Goal: Task Accomplishment & Management: Manage account settings

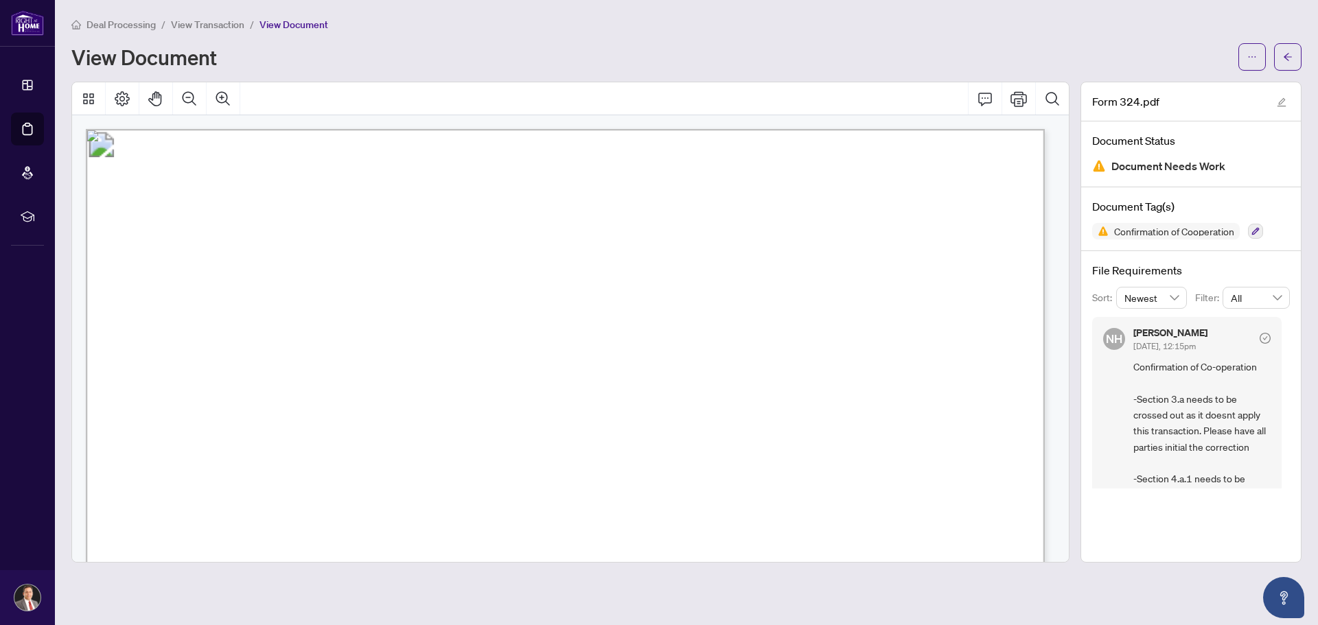
click at [1025, 25] on div "Deal Processing / View Transaction / View Document" at bounding box center [686, 24] width 1230 height 16
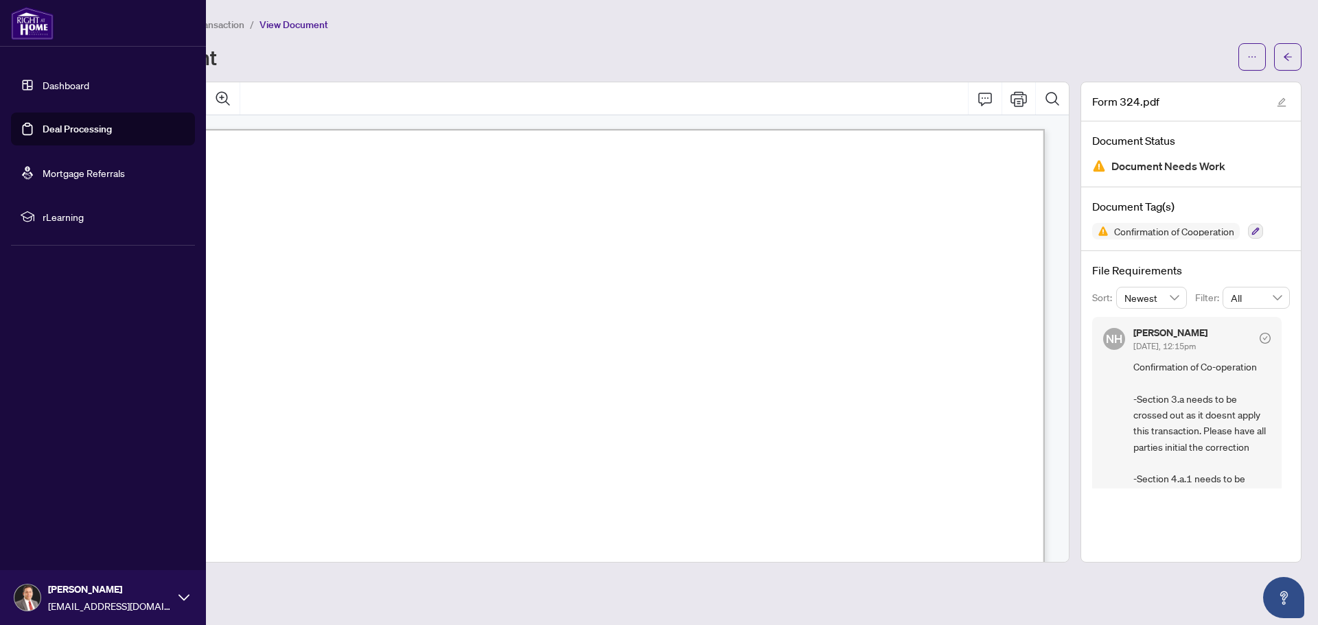
click at [73, 84] on link "Dashboard" at bounding box center [66, 85] width 47 height 12
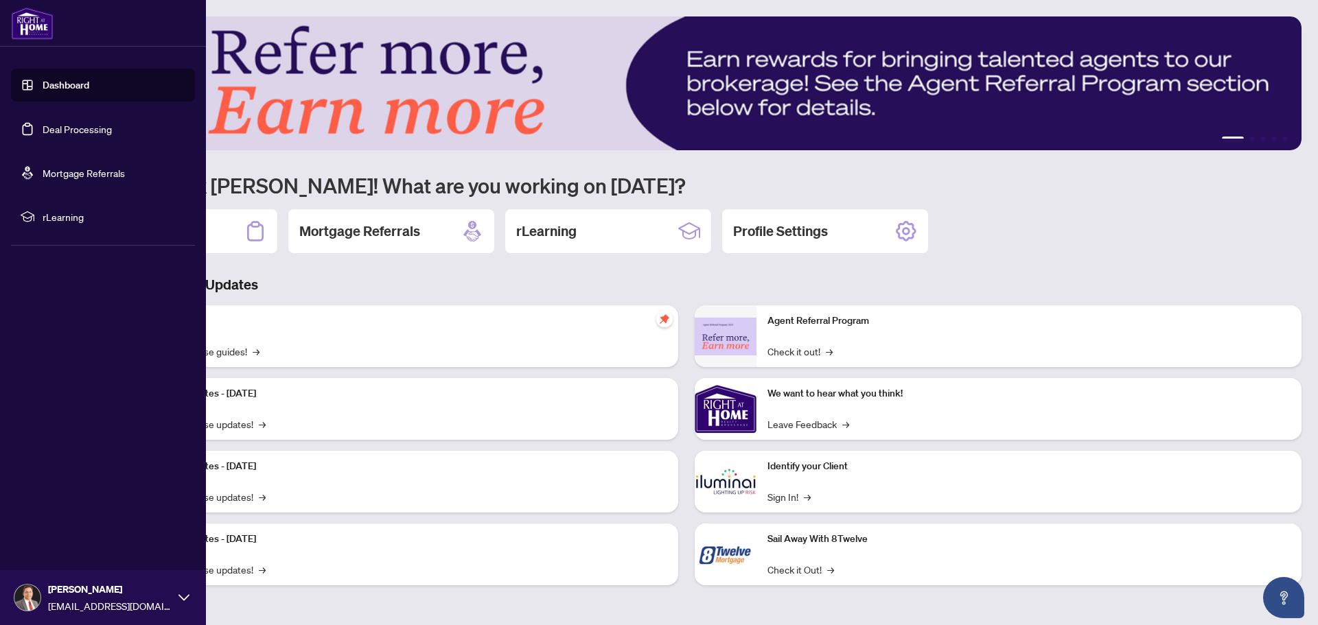
click at [67, 131] on link "Deal Processing" at bounding box center [77, 129] width 69 height 12
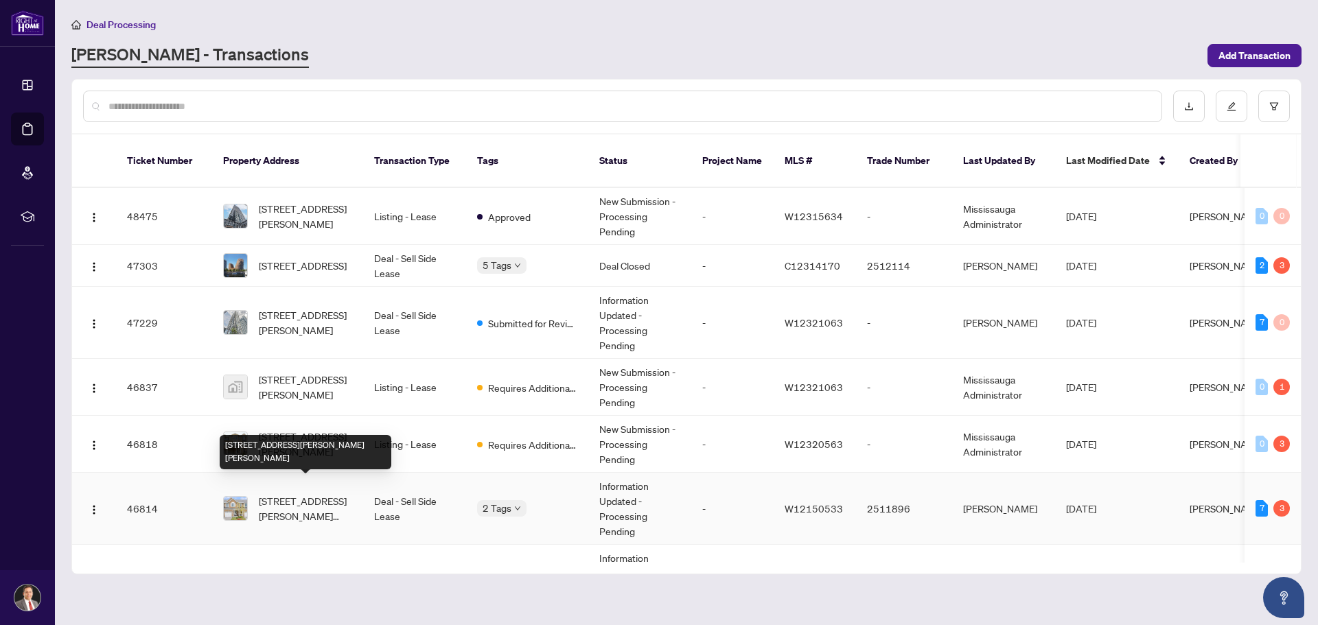
click at [279, 494] on span "[STREET_ADDRESS][PERSON_NAME][PERSON_NAME]" at bounding box center [305, 509] width 93 height 30
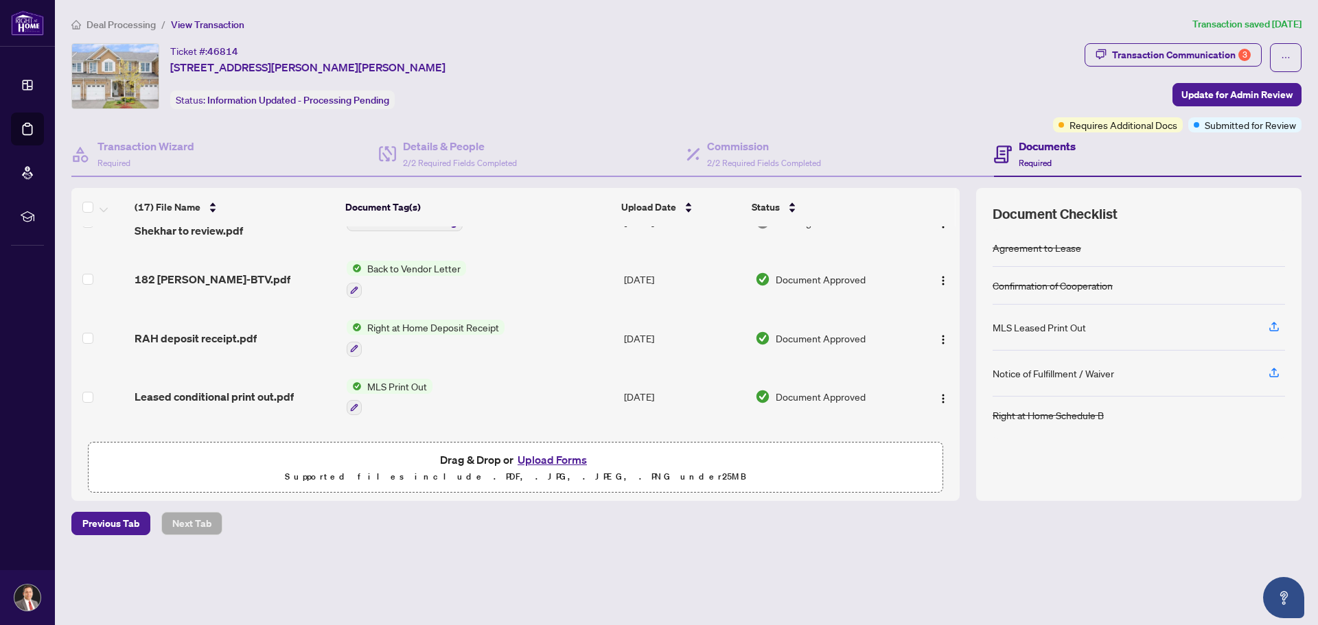
scroll to position [343, 0]
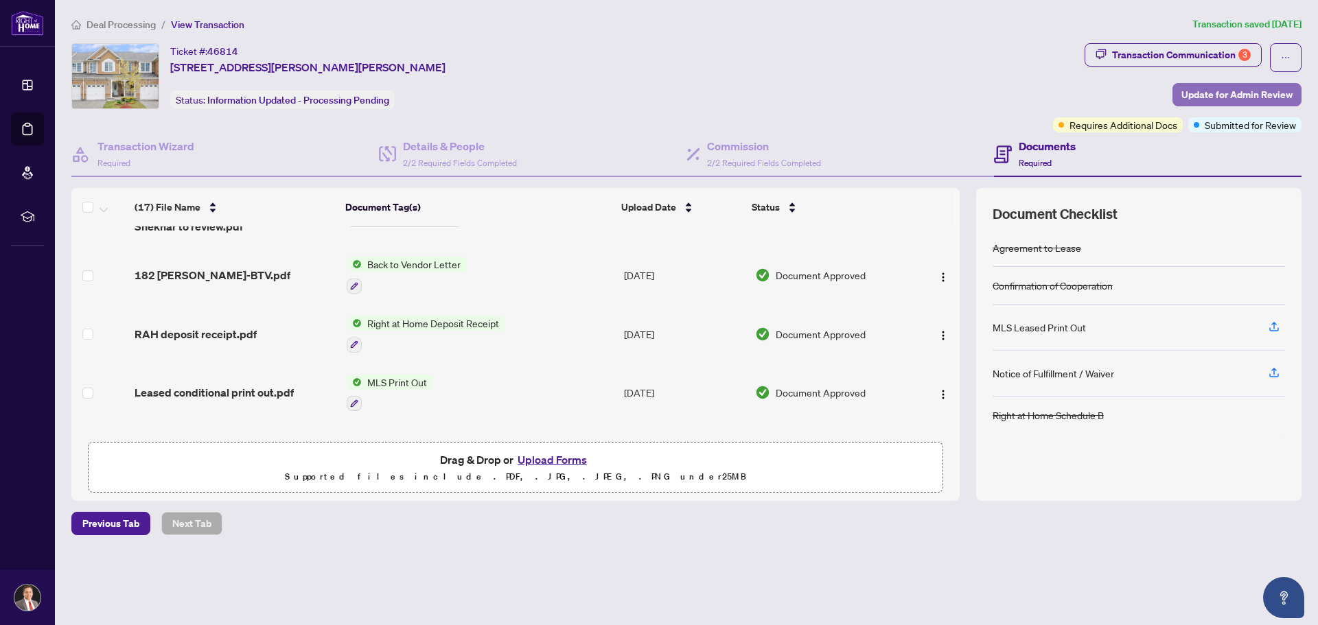
click at [1245, 93] on span "Update for Admin Review" at bounding box center [1237, 95] width 111 height 22
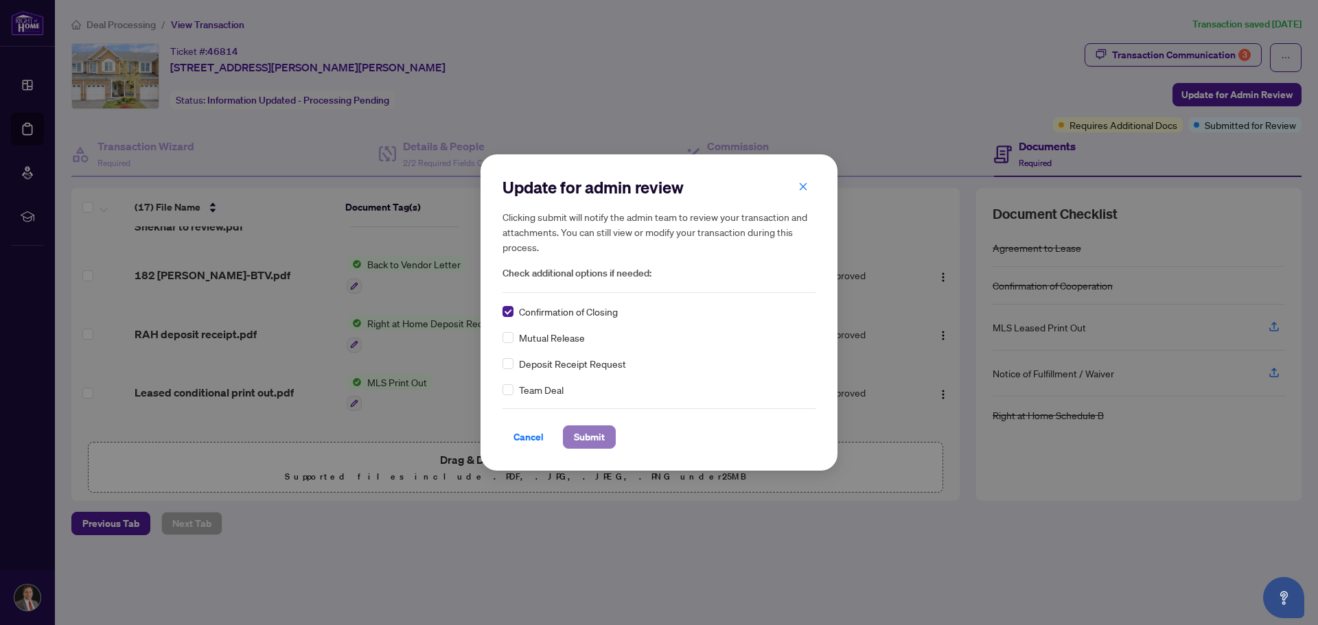
click at [595, 437] on span "Submit" at bounding box center [589, 437] width 31 height 22
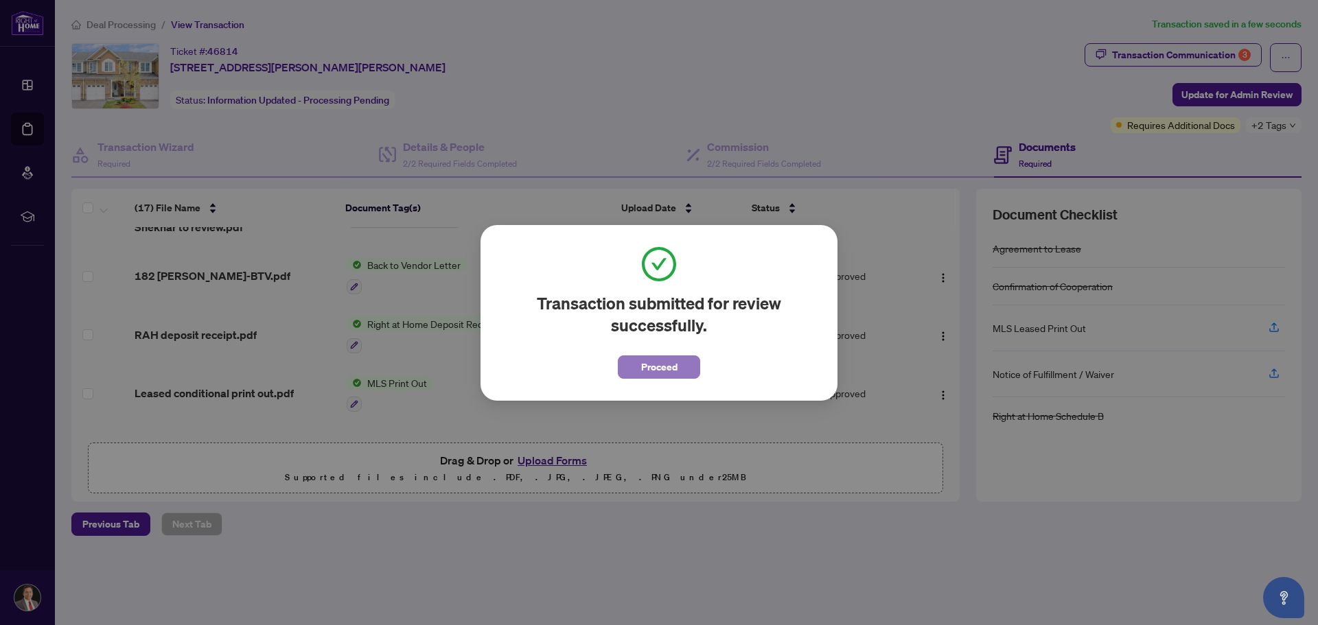
click at [654, 367] on span "Proceed" at bounding box center [659, 367] width 36 height 22
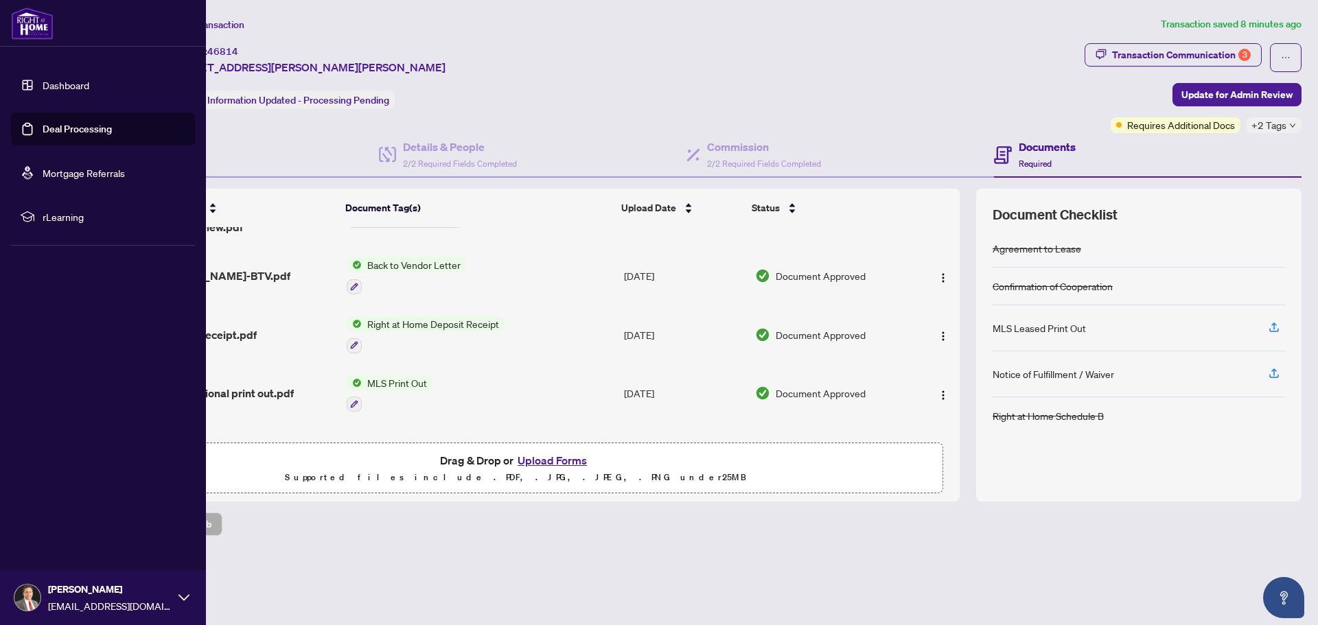
click at [49, 131] on link "Deal Processing" at bounding box center [77, 129] width 69 height 12
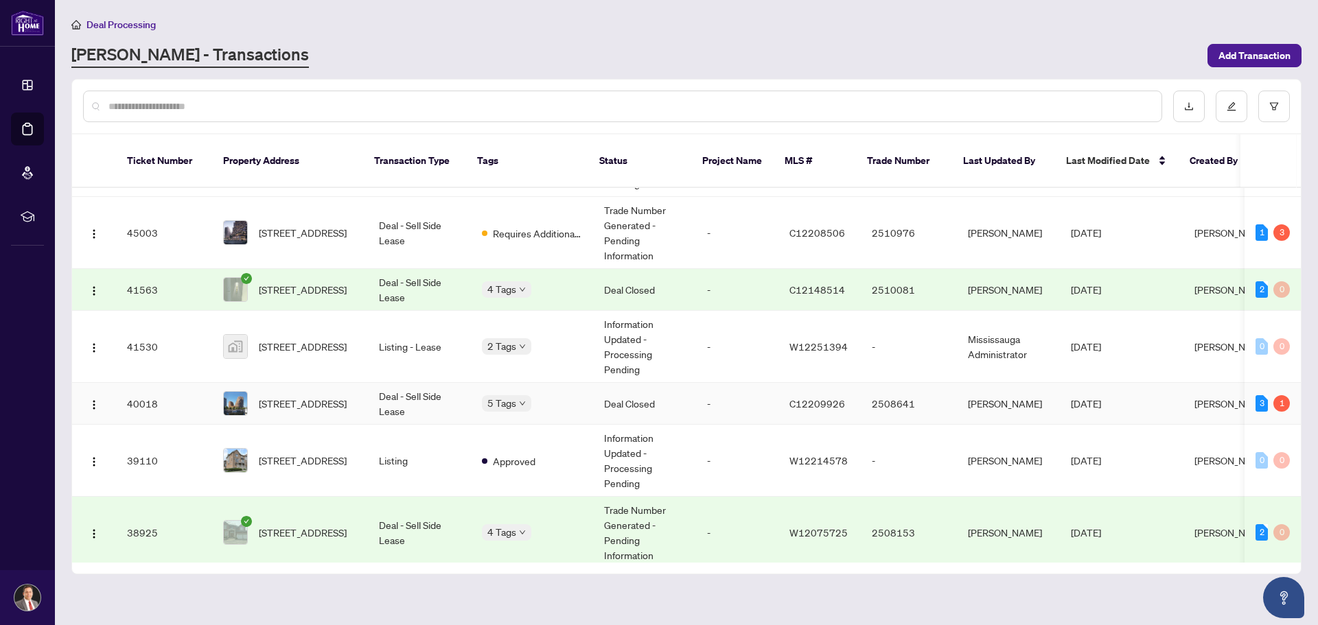
scroll to position [481, 0]
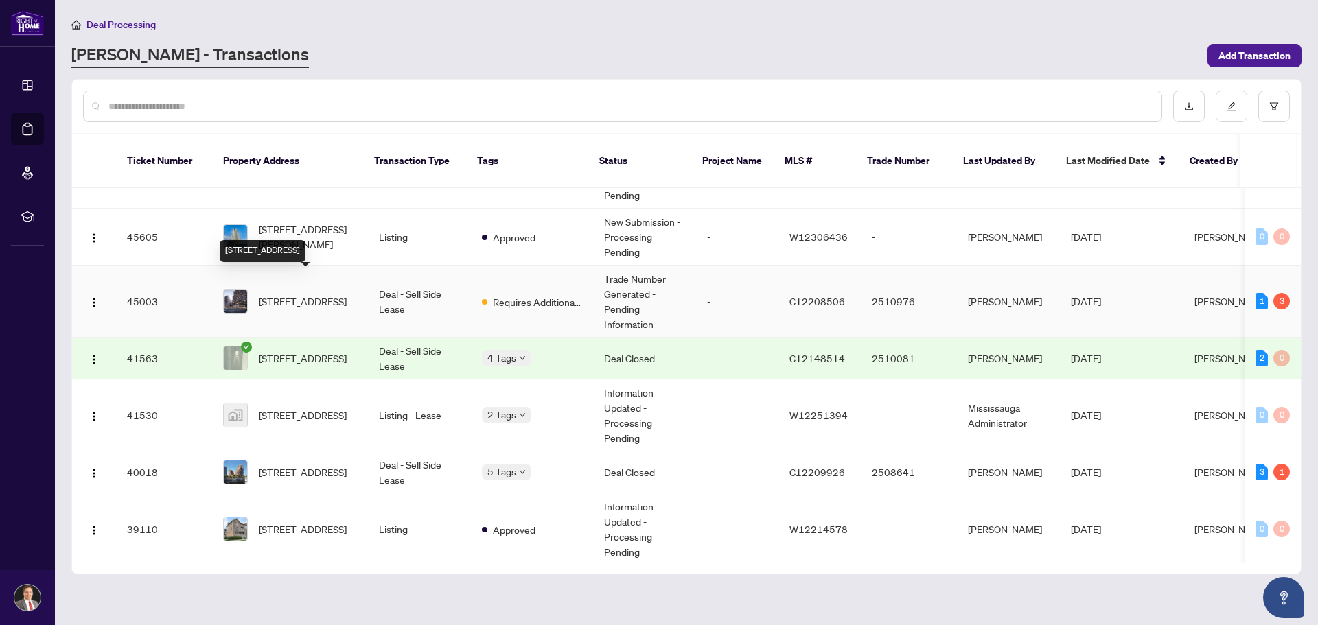
click at [303, 294] on span "[STREET_ADDRESS]" at bounding box center [303, 301] width 88 height 15
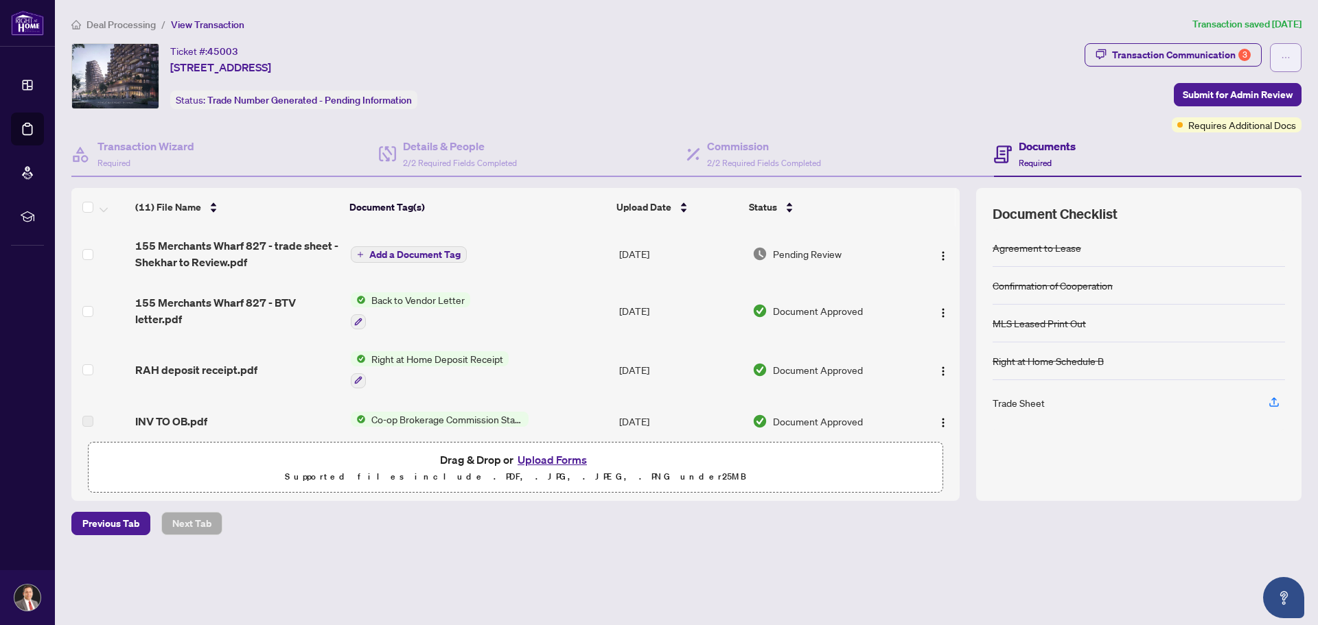
click at [1288, 58] on icon "ellipsis" at bounding box center [1286, 58] width 10 height 10
click at [1049, 95] on div "Ticket #: 45003 [STREET_ADDRESS] Status: Trade Number Generated - Pending Infor…" at bounding box center [575, 76] width 1008 height 66
click at [1234, 95] on span "Submit for Admin Review" at bounding box center [1238, 95] width 110 height 22
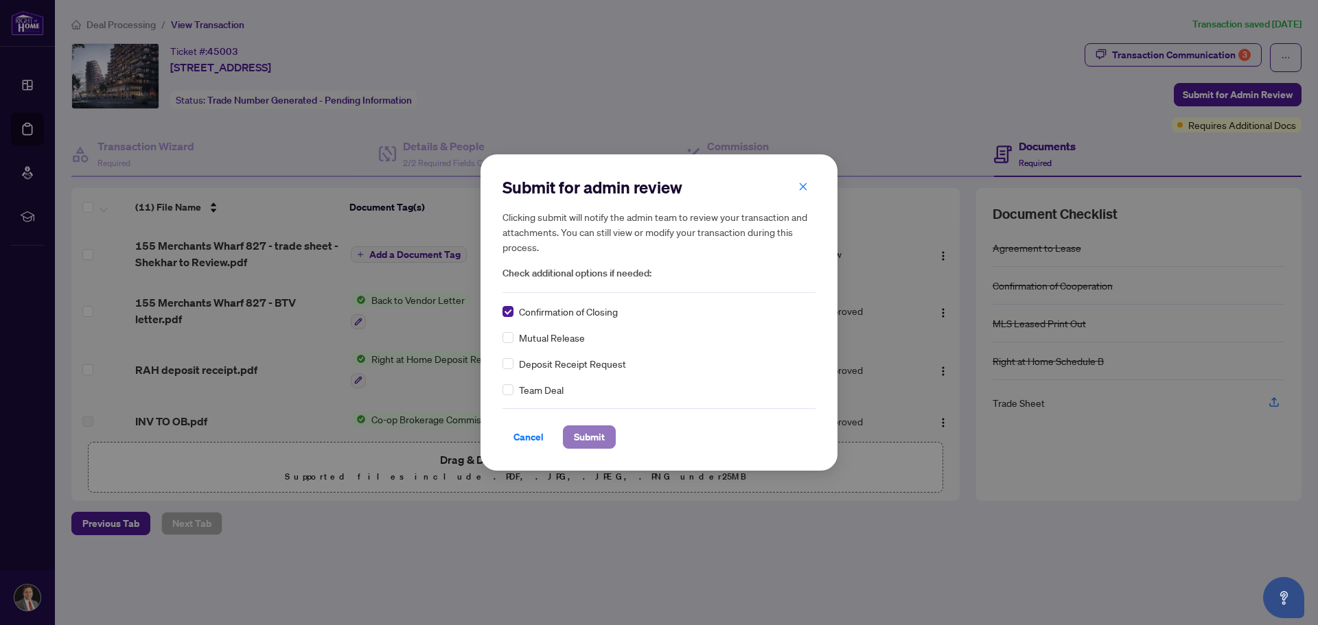
click at [590, 435] on span "Submit" at bounding box center [589, 437] width 31 height 22
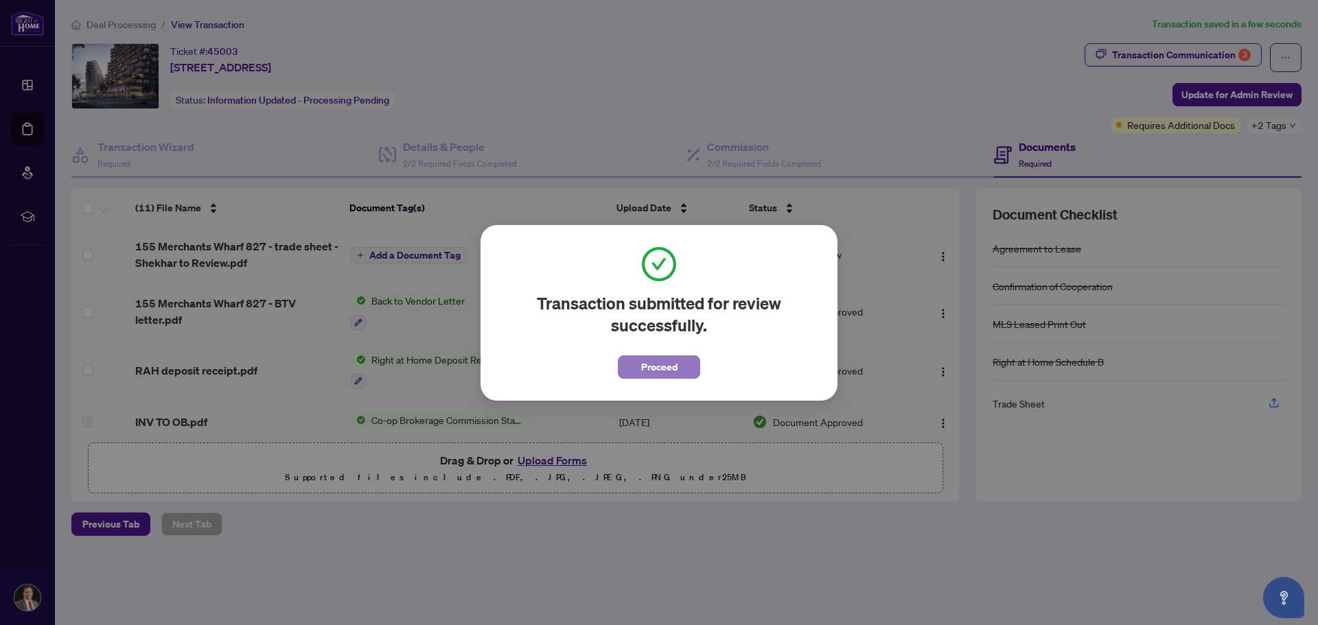
click at [655, 364] on span "Proceed" at bounding box center [659, 367] width 36 height 22
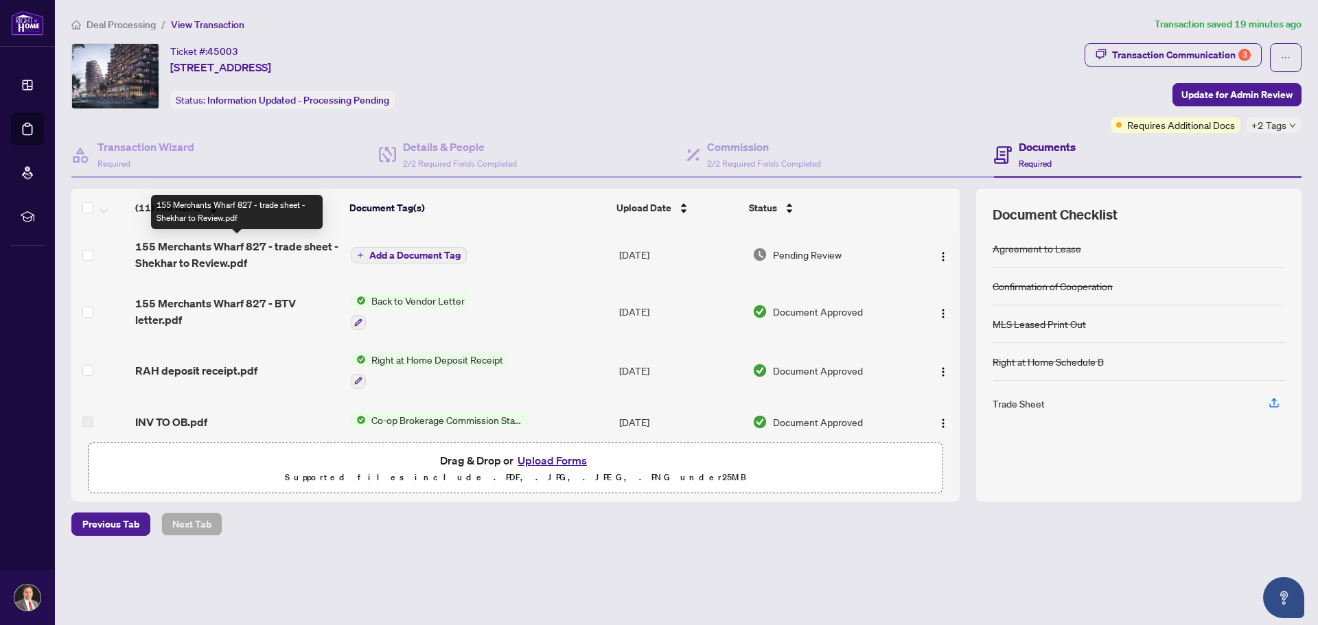
click at [231, 247] on span "155 Merchants Wharf 827 - trade sheet - Shekhar to Review.pdf" at bounding box center [237, 254] width 204 height 33
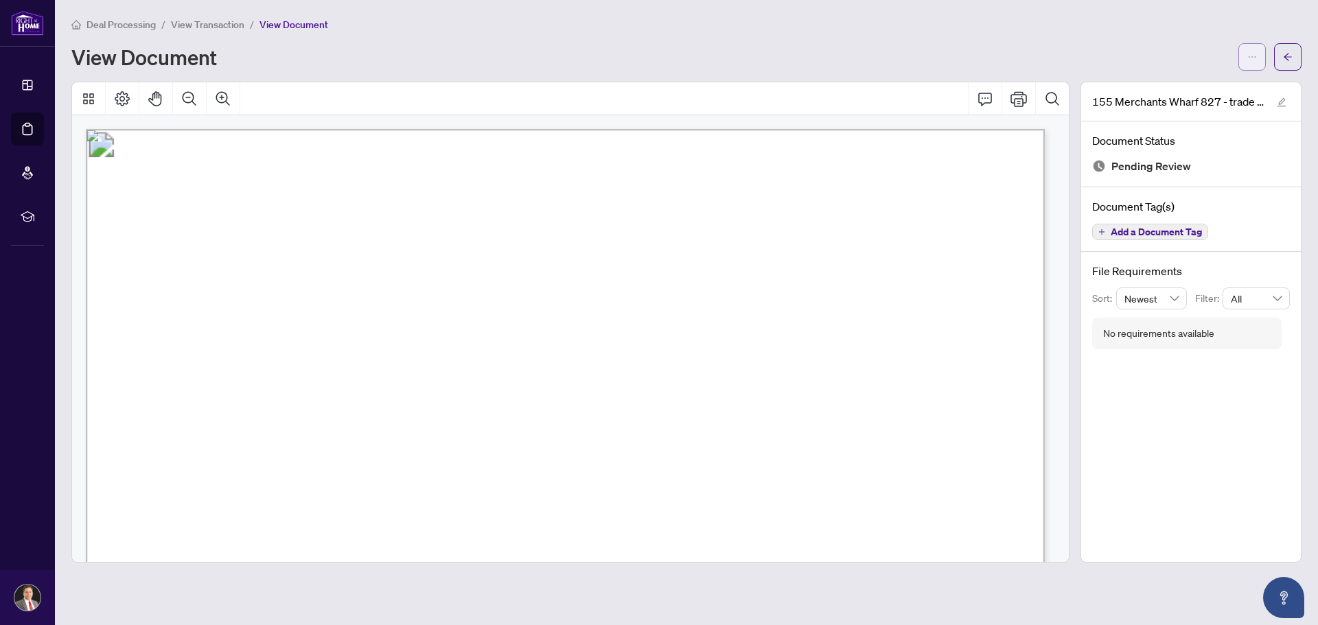
click at [1251, 58] on icon "ellipsis" at bounding box center [1252, 57] width 10 height 10
click at [1177, 86] on span "Download" at bounding box center [1203, 86] width 104 height 15
click at [1287, 57] on icon "arrow-left" at bounding box center [1288, 57] width 8 height 8
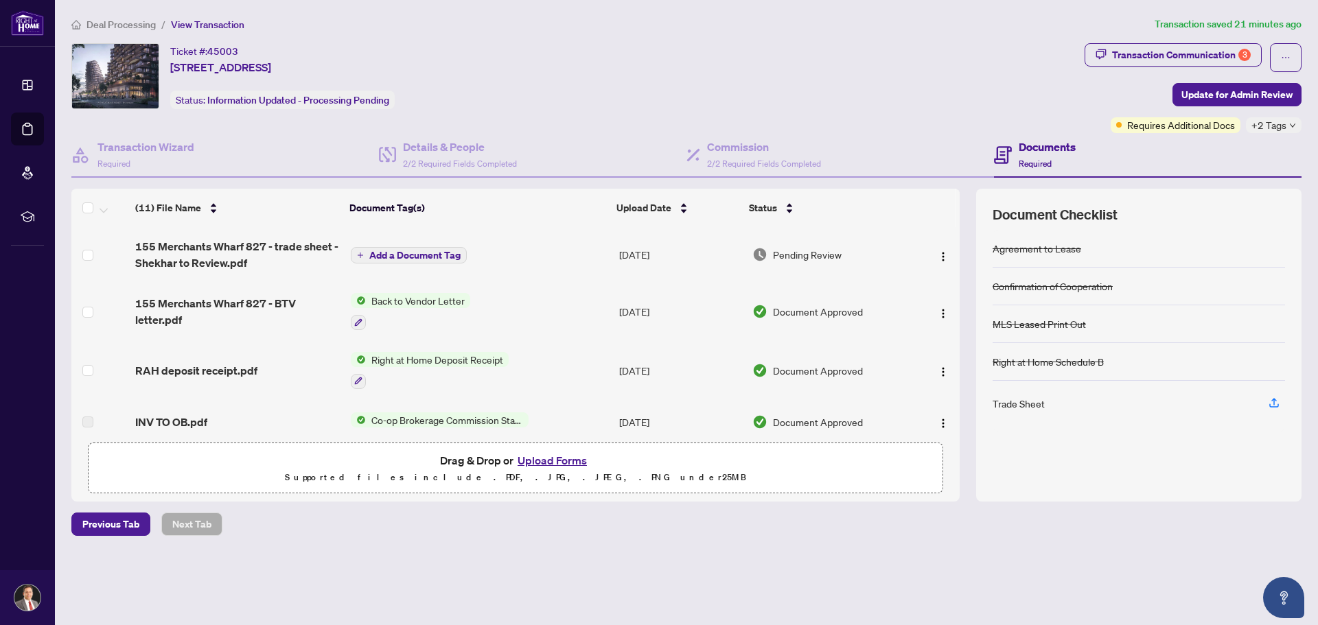
click at [553, 461] on button "Upload Forms" at bounding box center [553, 461] width 78 height 18
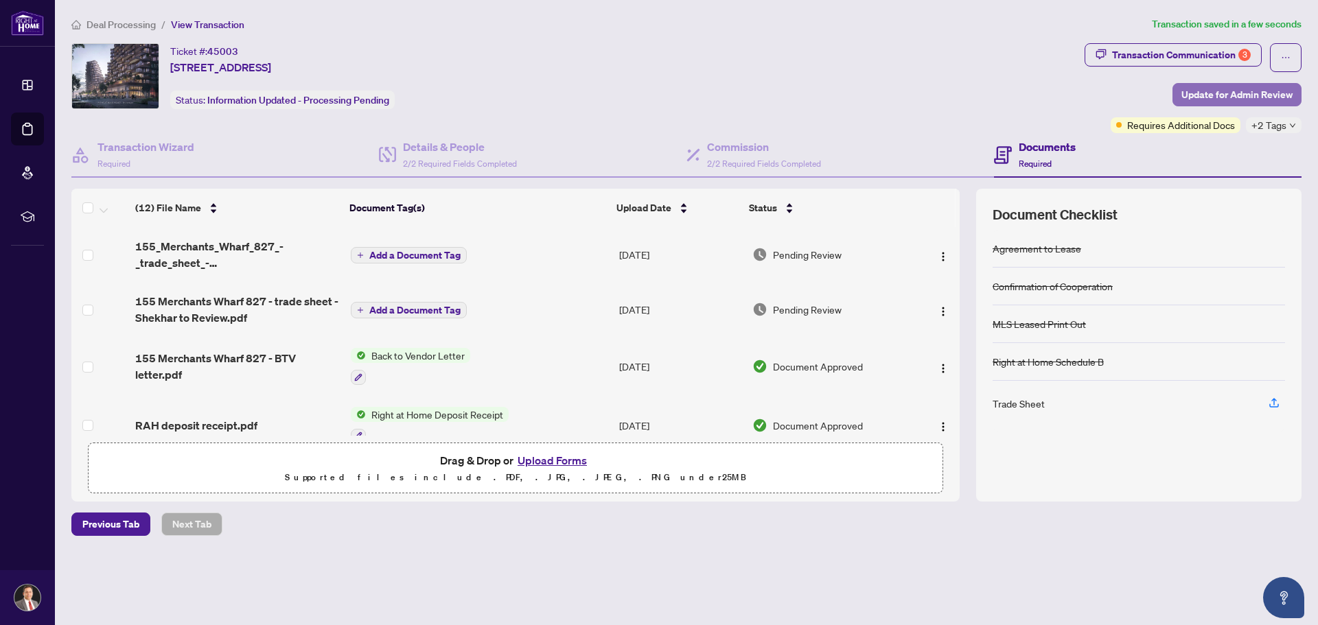
click at [1228, 95] on span "Update for Admin Review" at bounding box center [1237, 95] width 111 height 22
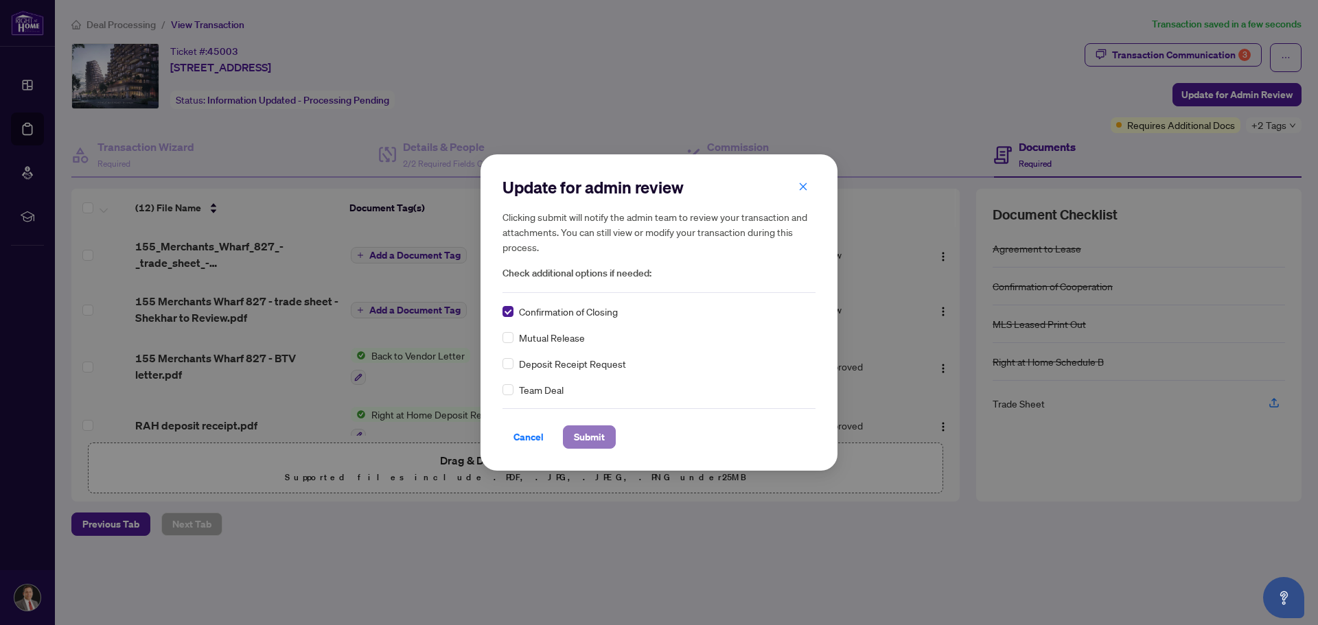
click at [591, 439] on span "Submit" at bounding box center [589, 437] width 31 height 22
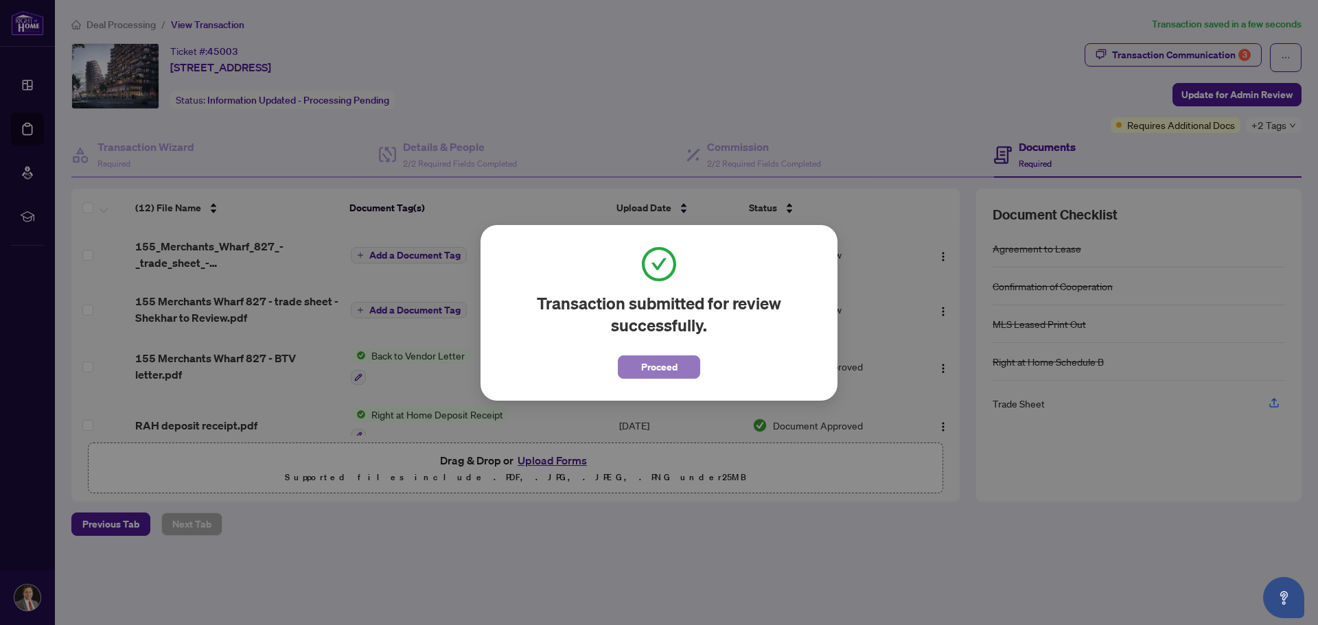
click at [667, 367] on span "Proceed" at bounding box center [659, 367] width 36 height 22
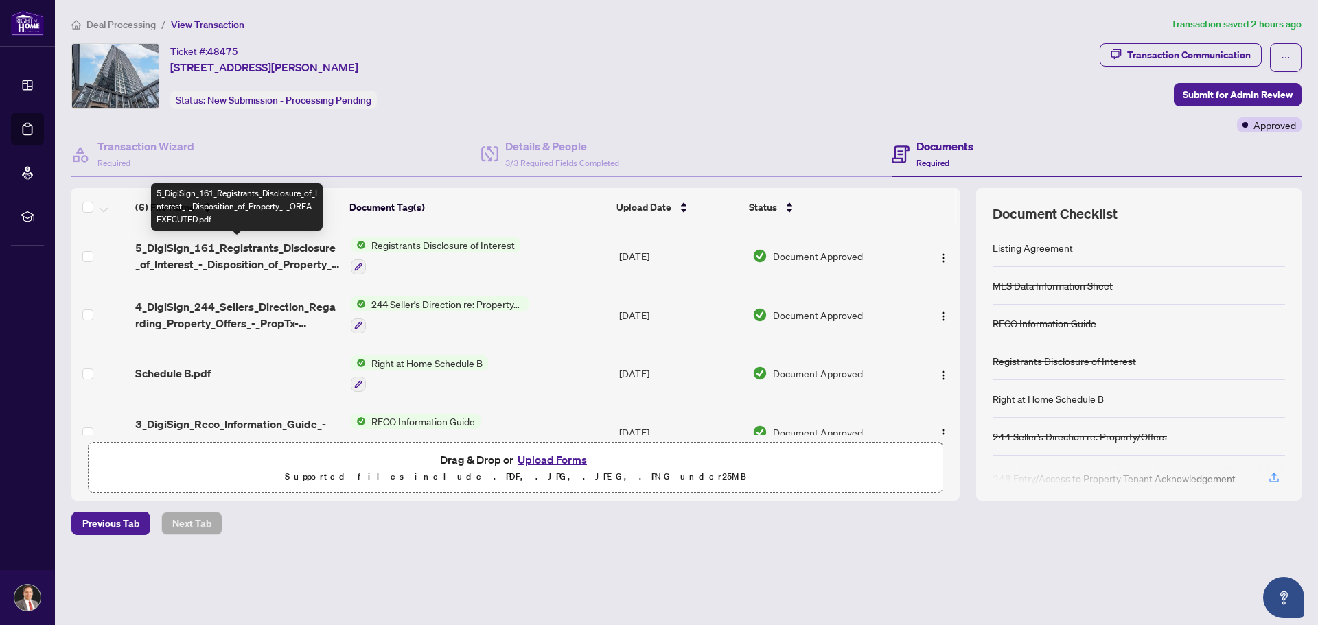
click at [249, 247] on span "5_DigiSign_161_Registrants_Disclosure_of_Interest_-_Disposition_of_Property_-_O…" at bounding box center [237, 256] width 204 height 33
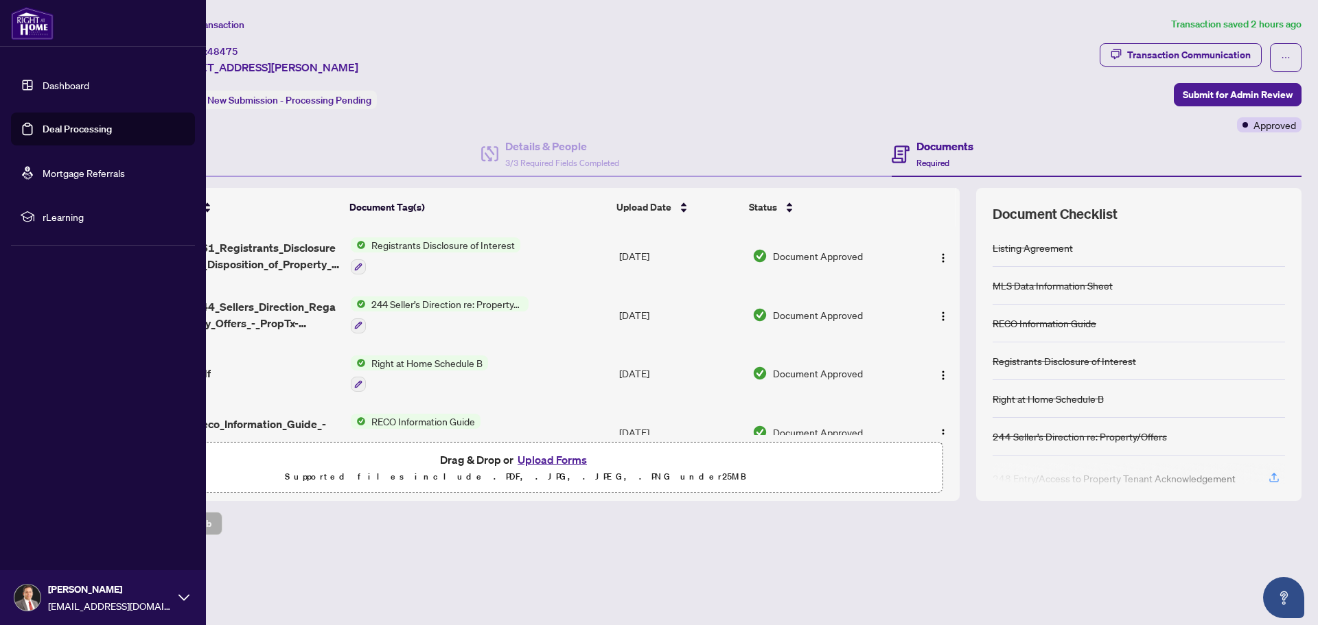
click at [43, 132] on link "Deal Processing" at bounding box center [77, 129] width 69 height 12
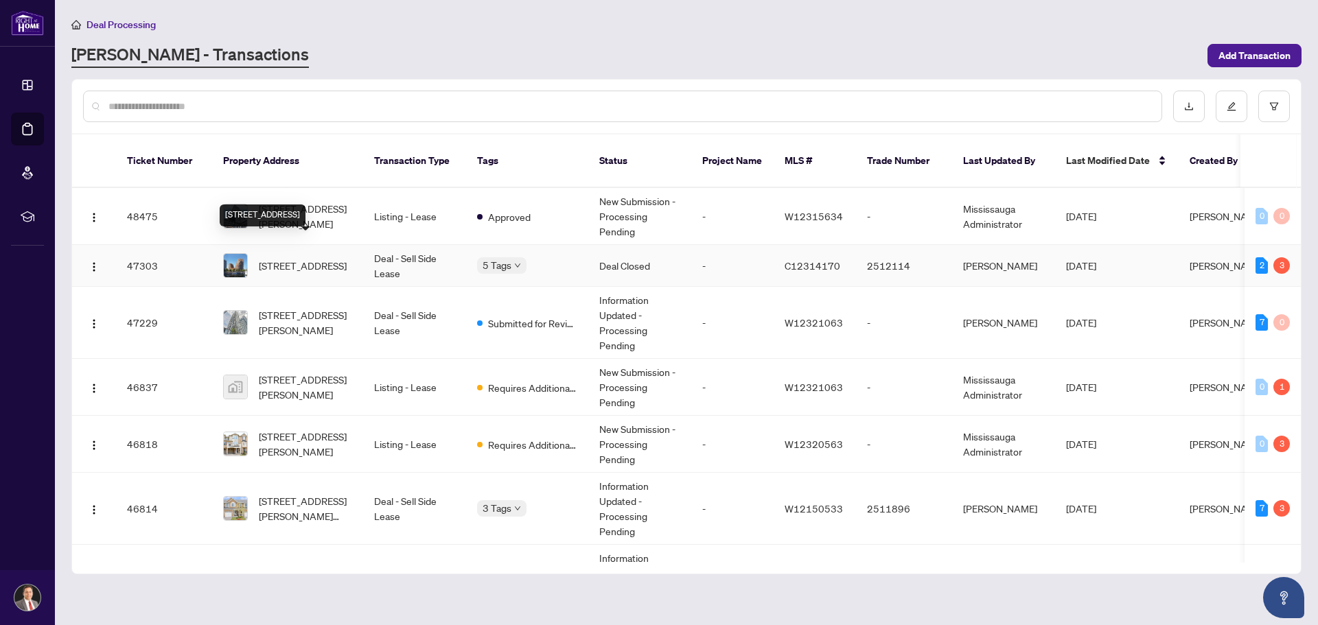
click at [281, 258] on span "[STREET_ADDRESS]" at bounding box center [303, 265] width 88 height 15
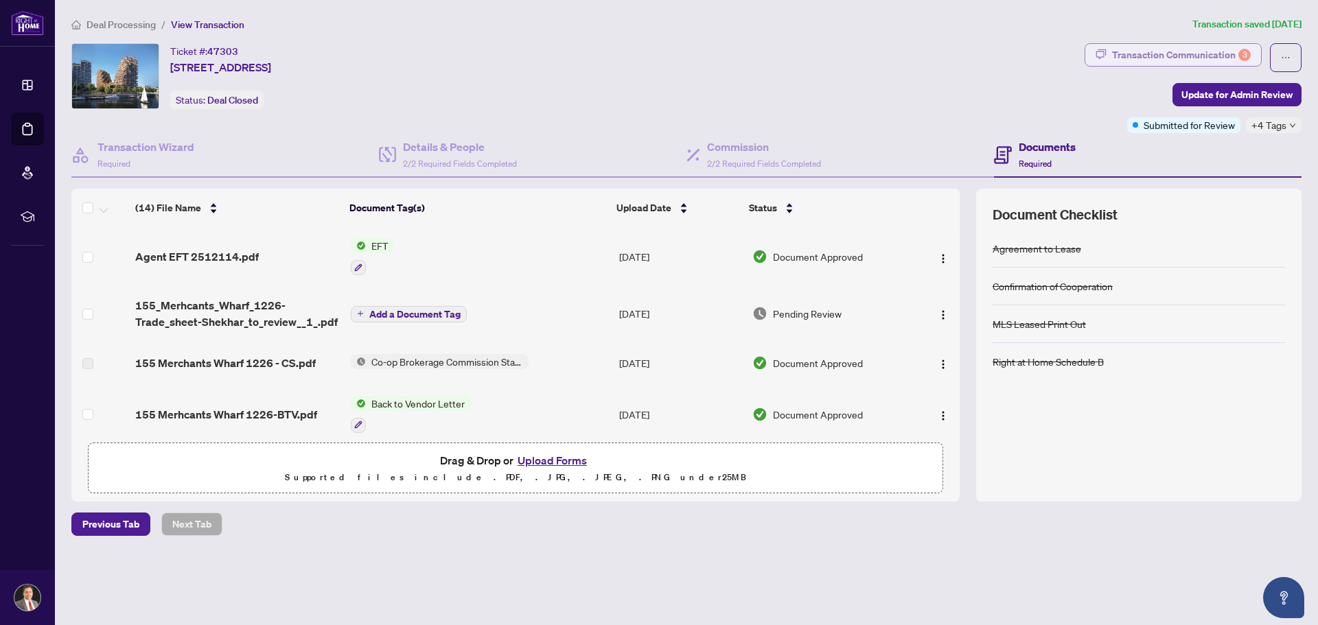
click at [1161, 58] on div "Transaction Communication 3" at bounding box center [1181, 55] width 139 height 22
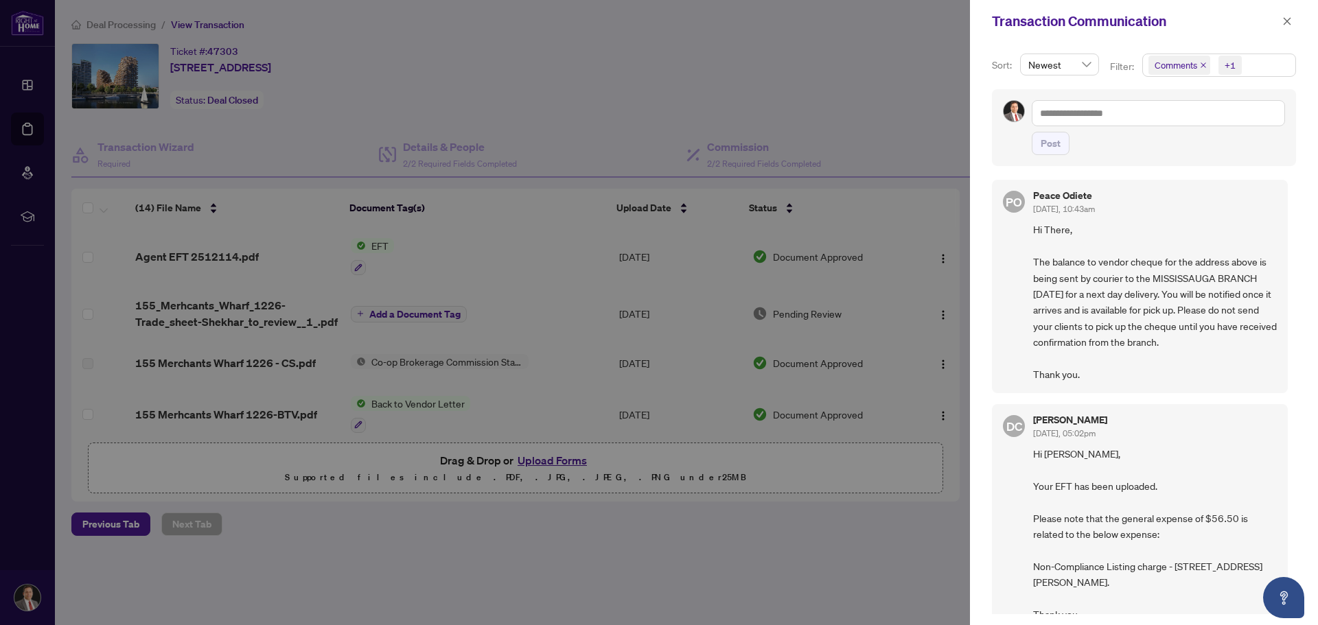
click at [710, 68] on div at bounding box center [659, 312] width 1318 height 625
click at [1288, 18] on icon "close" at bounding box center [1287, 21] width 10 height 10
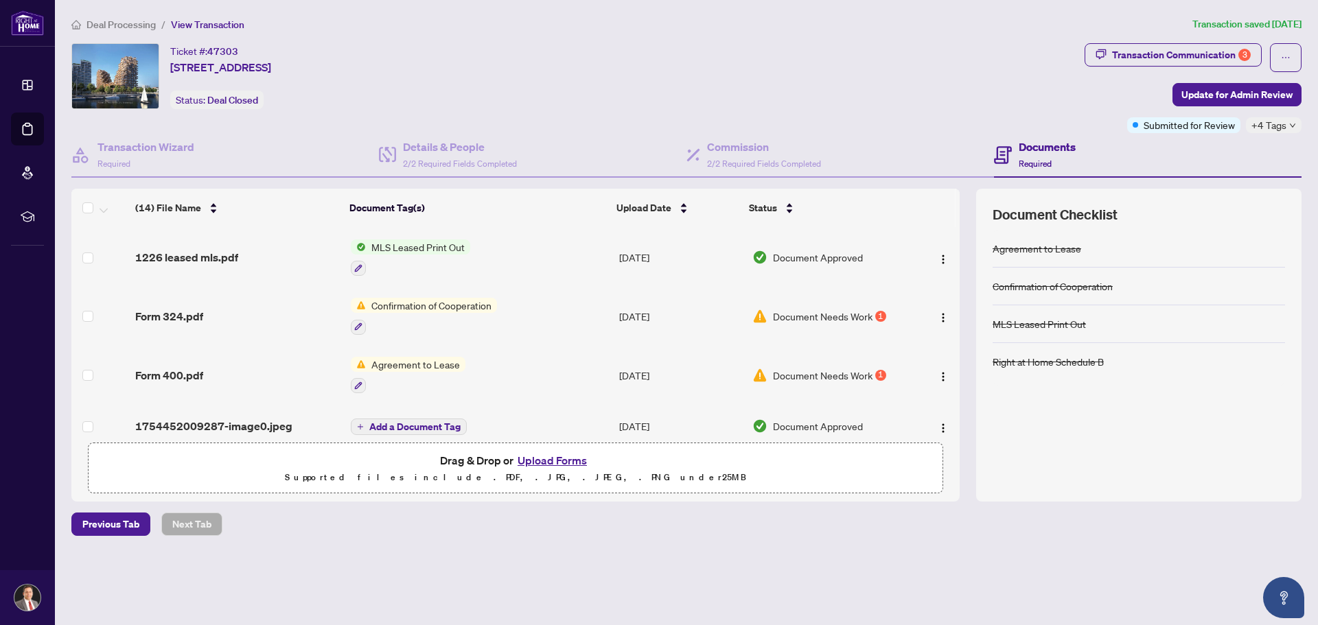
scroll to position [550, 0]
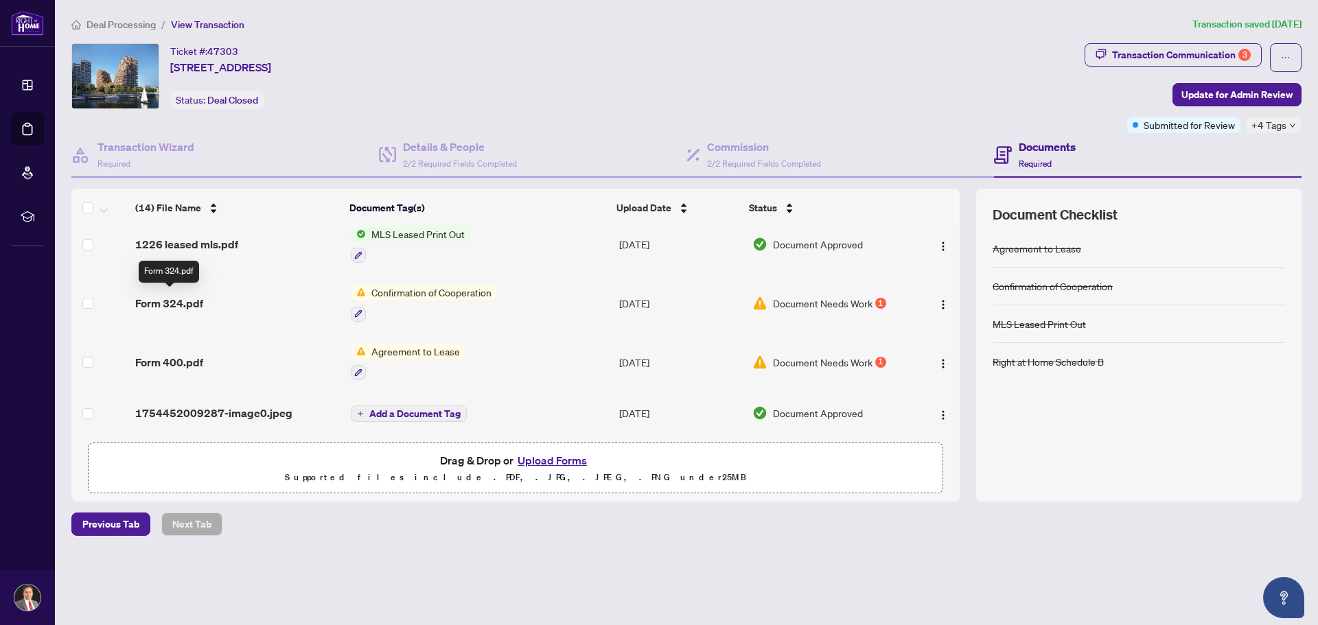
click at [171, 301] on span "Form 324.pdf" at bounding box center [169, 303] width 68 height 16
